Goal: Task Accomplishment & Management: Complete application form

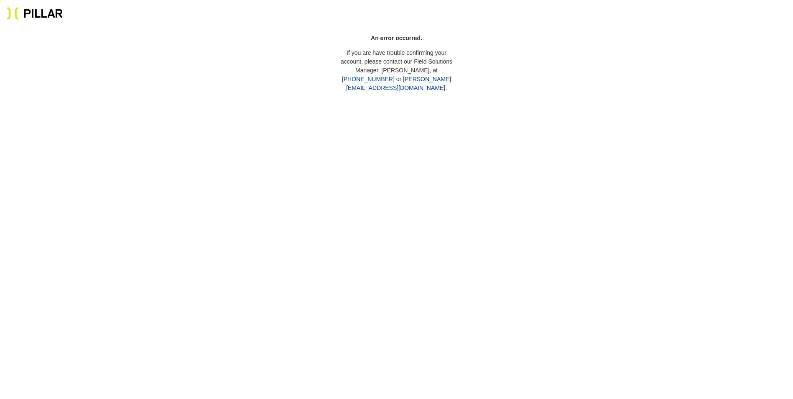
click at [395, 76] on link "347-687-3860" at bounding box center [368, 79] width 53 height 7
